Goal: Task Accomplishment & Management: Use online tool/utility

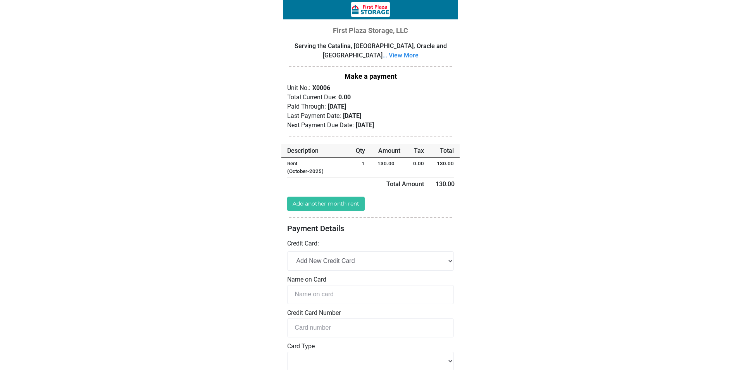
drag, startPoint x: 701, startPoint y: 118, endPoint x: 581, endPoint y: 116, distance: 120.2
click at [581, 116] on div "Loading... First Plaza Storage, LLC Serving the Catalina, Oro Valley, Oracle an…" at bounding box center [370, 289] width 741 height 579
drag, startPoint x: 591, startPoint y: 62, endPoint x: -2, endPoint y: 105, distance: 593.8
click at [0, 105] on html "Loading... First Plaza Storage, LLC Serving the Catalina, Oro Valley, Oracle an…" at bounding box center [370, 185] width 741 height 370
click at [179, 224] on div "Loading... First Plaza Storage, LLC Serving the Catalina, Oro Valley, Oracle an…" at bounding box center [370, 289] width 741 height 579
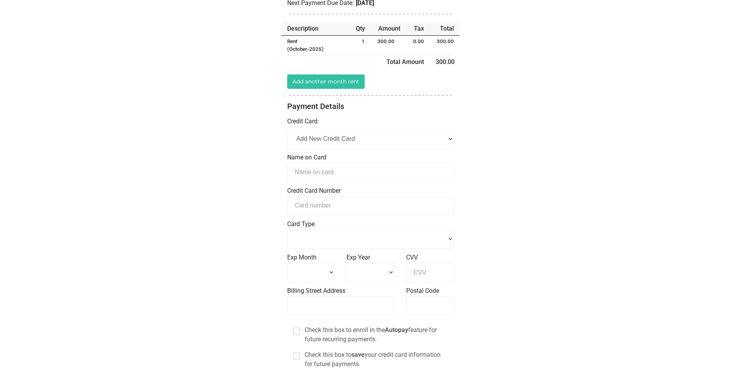
scroll to position [209, 0]
